Goal: Navigation & Orientation: Find specific page/section

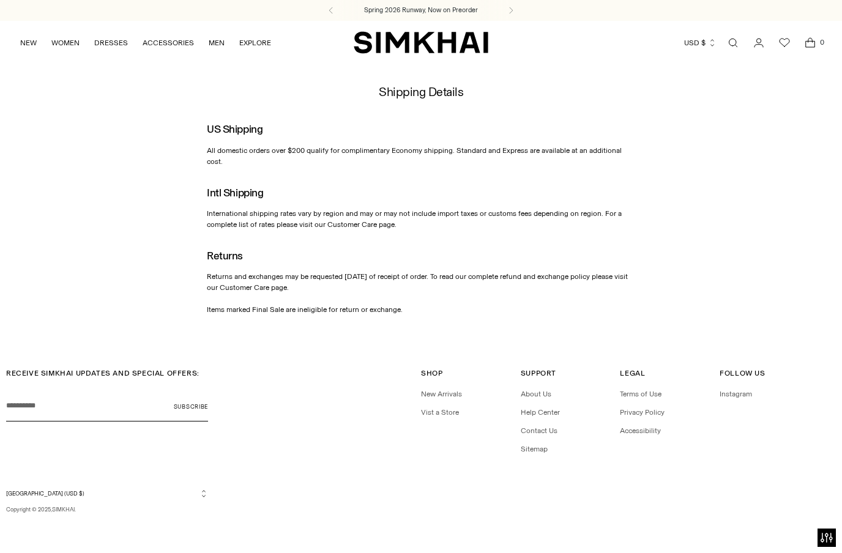
click at [760, 45] on icon "Go to the account page" at bounding box center [758, 43] width 17 height 12
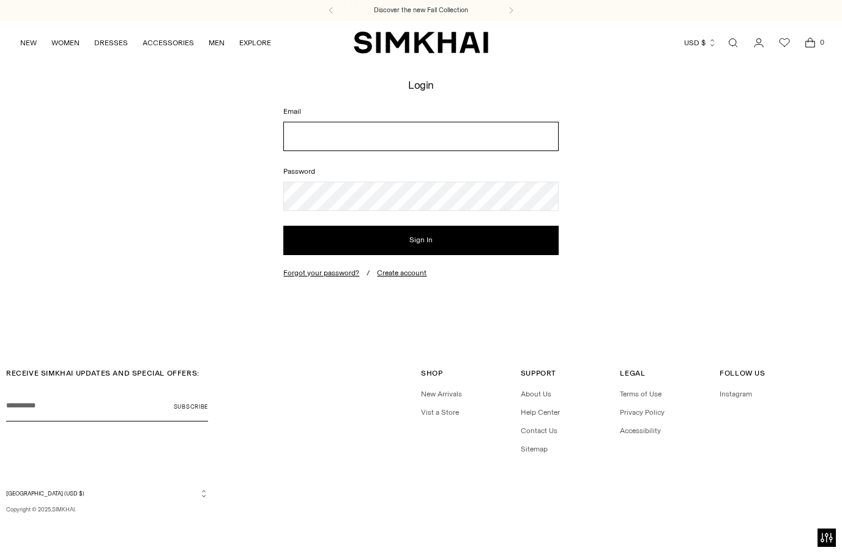
click at [346, 125] on input "Email" at bounding box center [420, 136] width 275 height 29
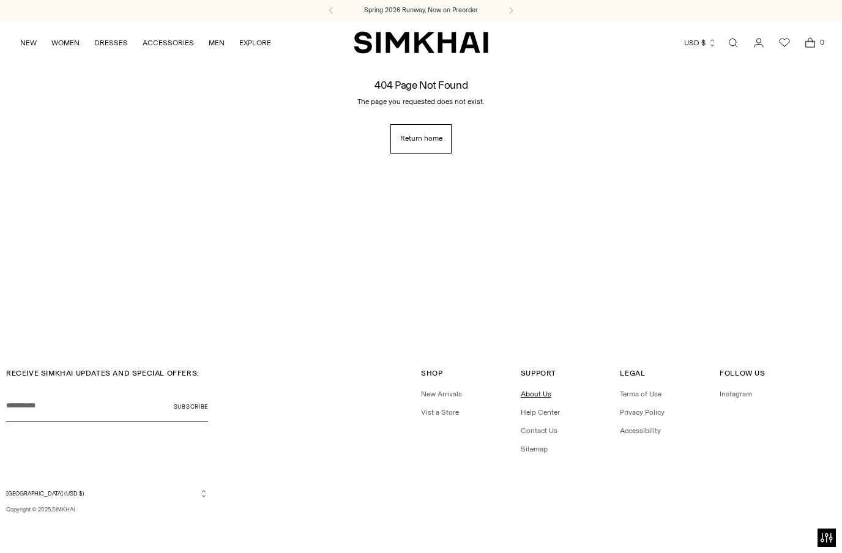
click at [532, 398] on link "About Us" at bounding box center [536, 394] width 31 height 9
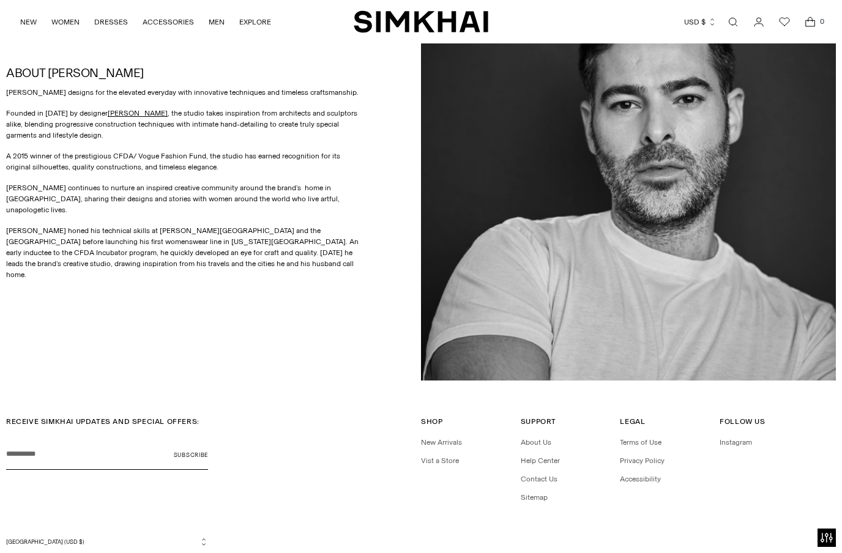
scroll to position [586, 0]
click at [537, 460] on link "Help Center" at bounding box center [540, 461] width 39 height 9
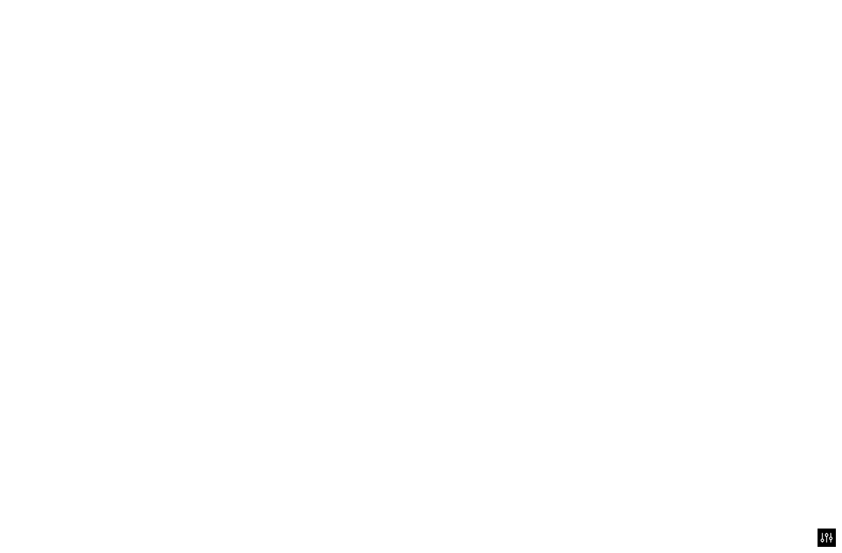
scroll to position [623, 0]
